Goal: Transaction & Acquisition: Subscribe to service/newsletter

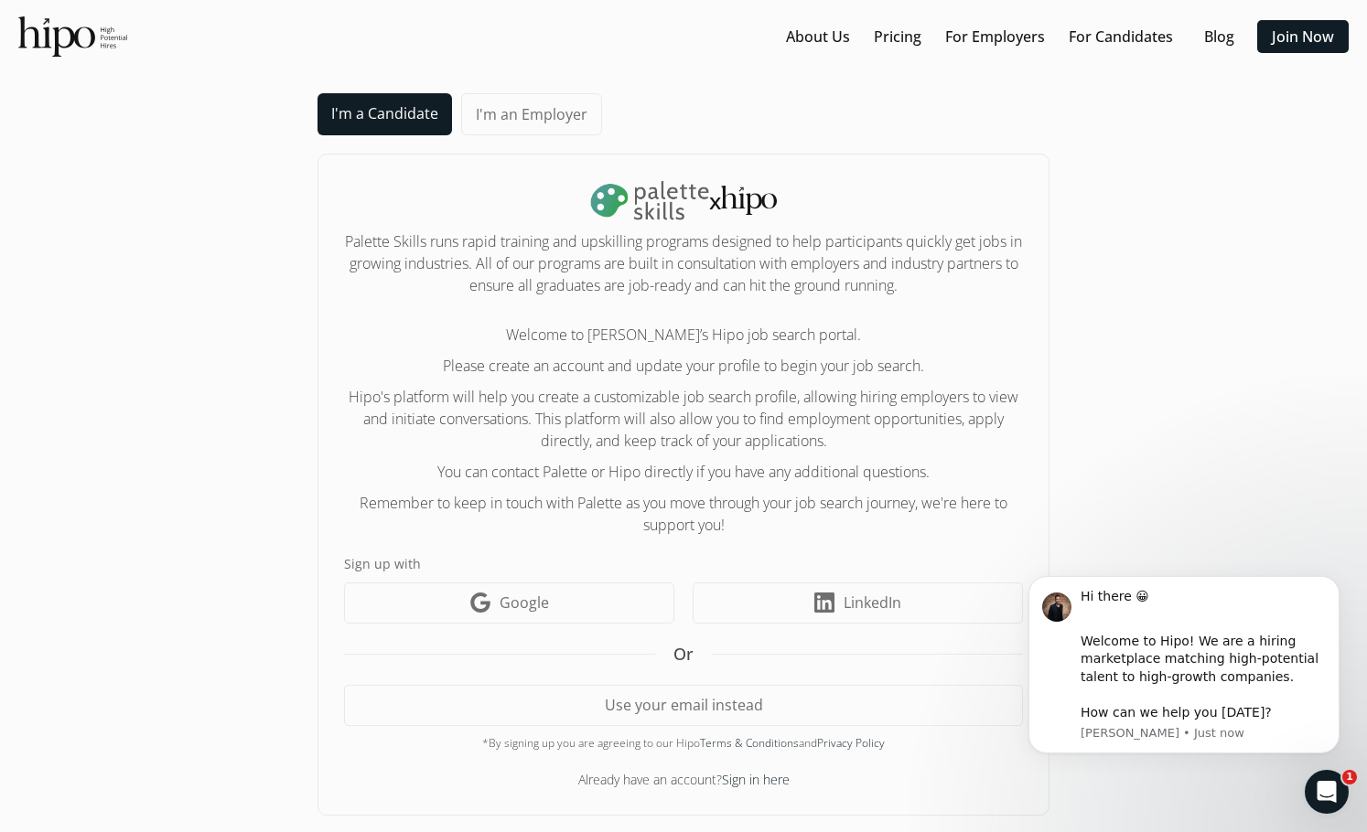
scroll to position [3, 0]
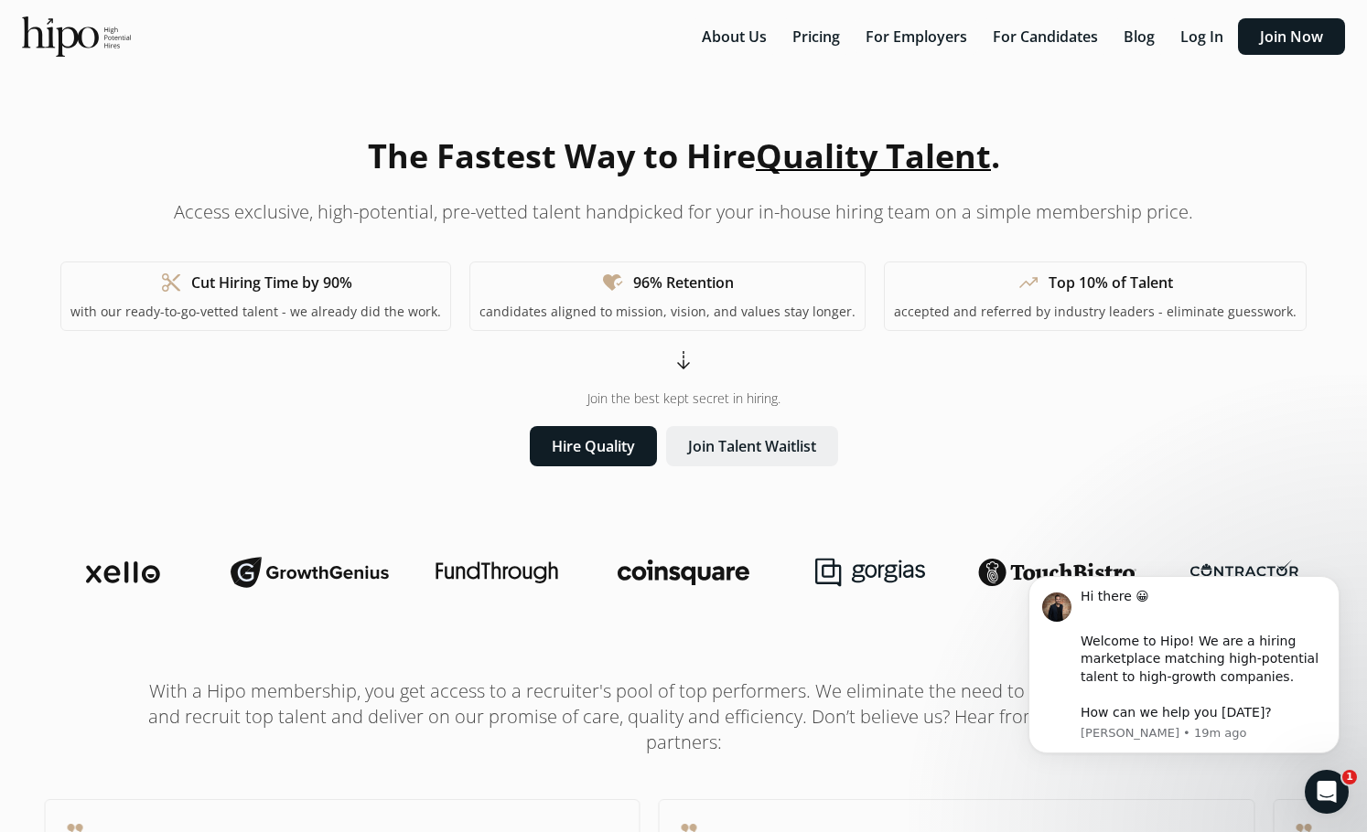
click at [765, 448] on button "Join Talent Waitlist" at bounding box center [752, 446] width 172 height 40
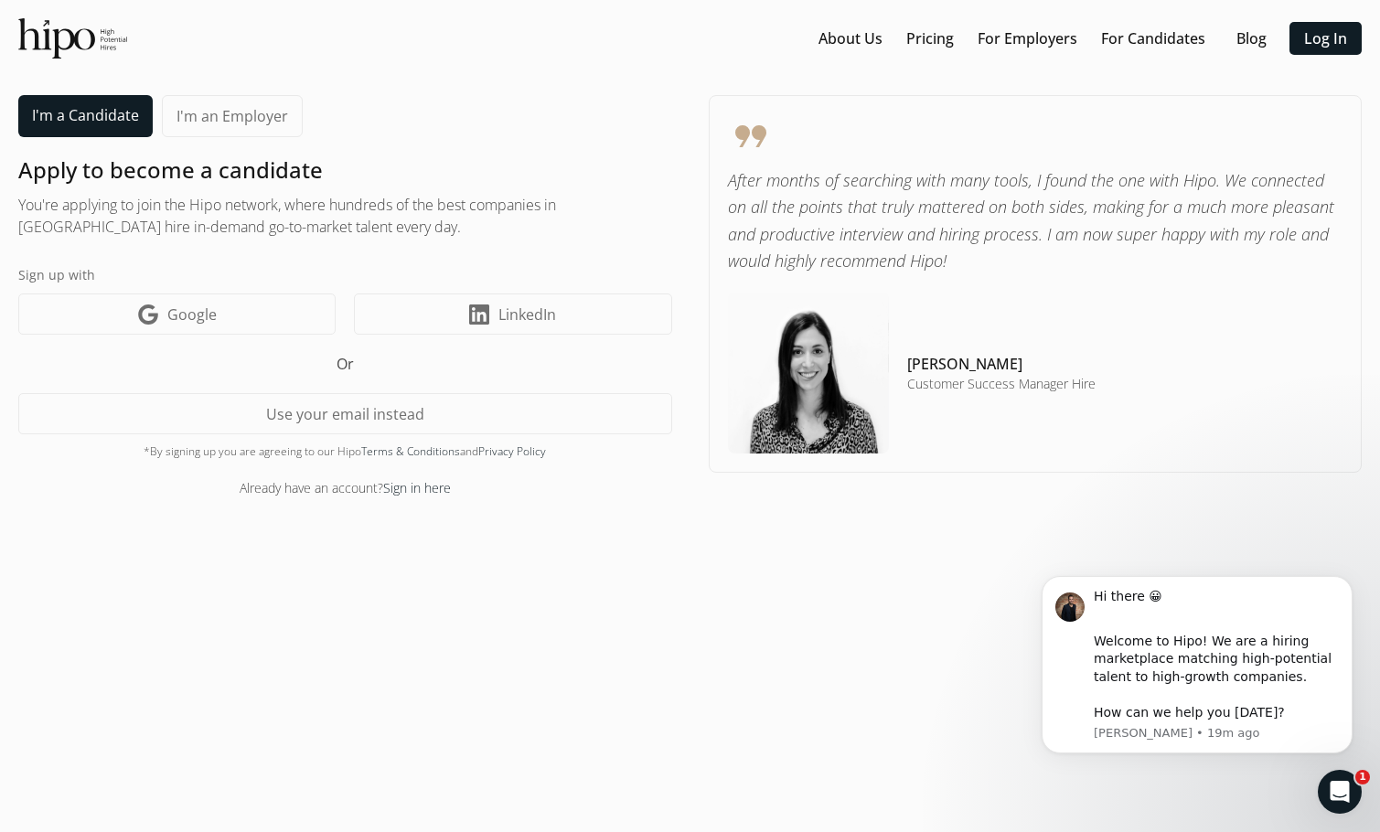
click at [70, 47] on img at bounding box center [72, 38] width 109 height 40
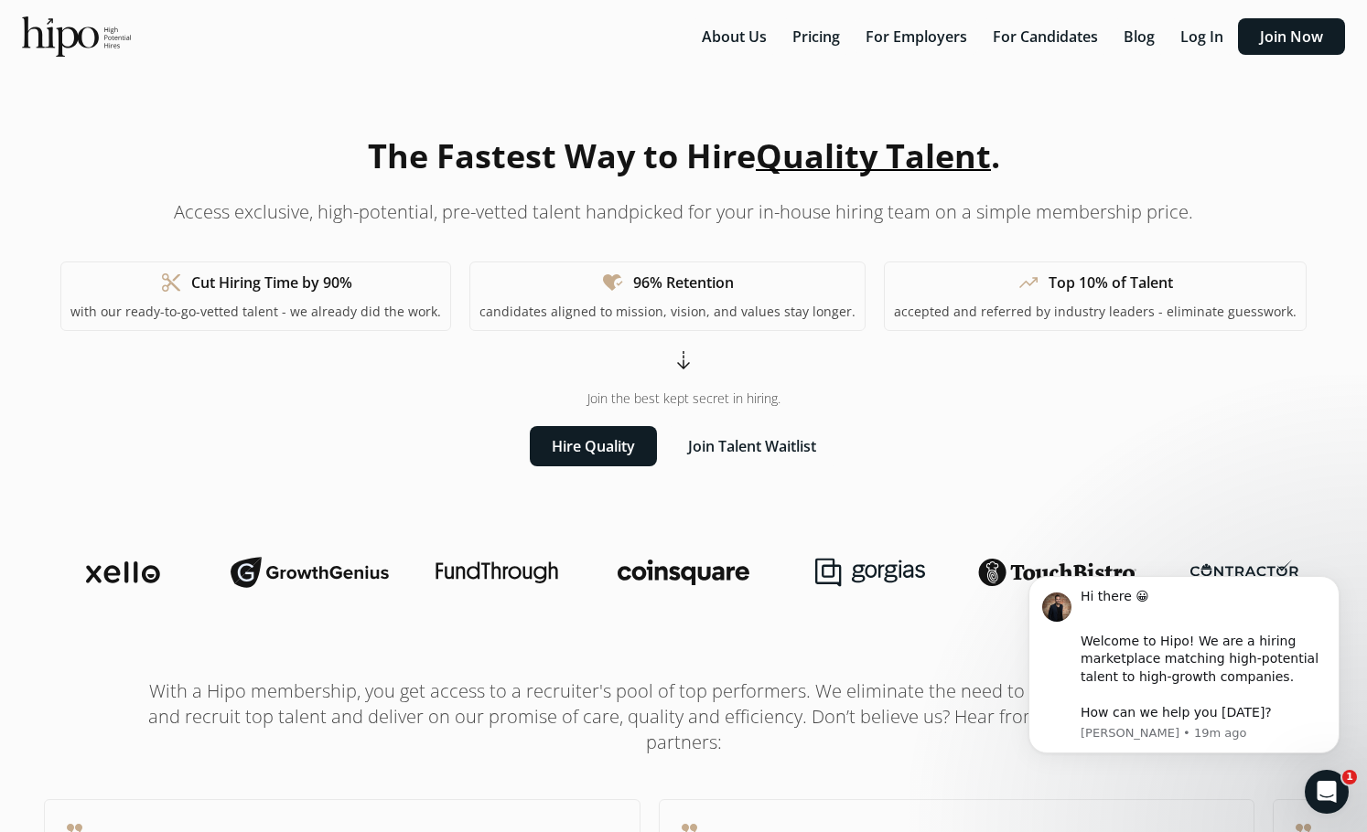
scroll to position [118, 0]
